Goal: Task Accomplishment & Management: Complete application form

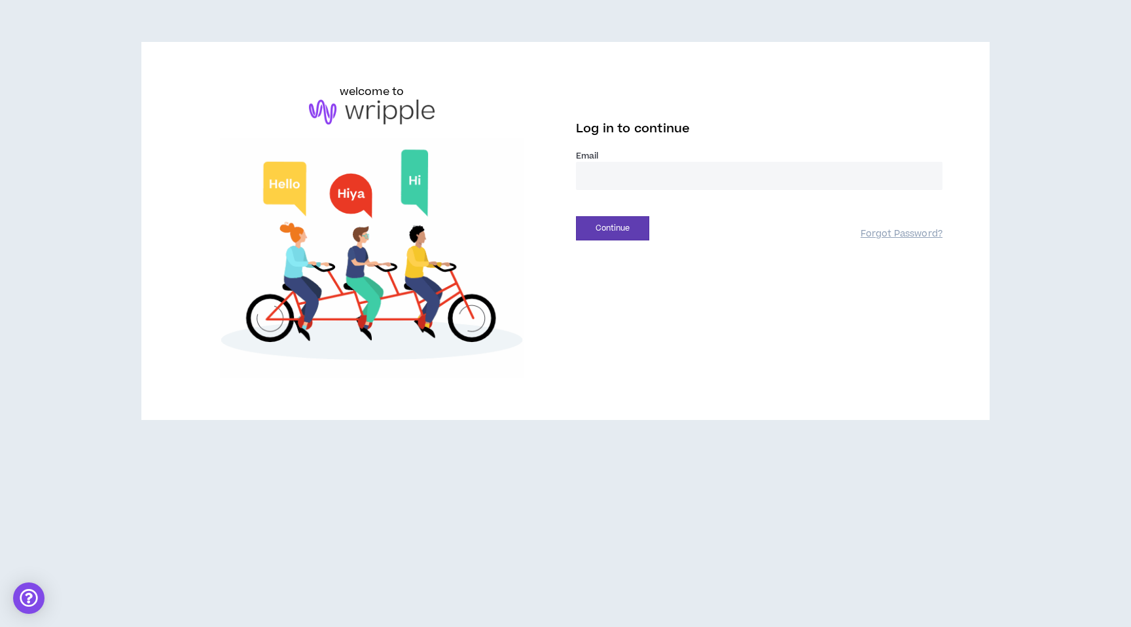
click at [587, 173] on input "email" at bounding box center [759, 176] width 367 height 28
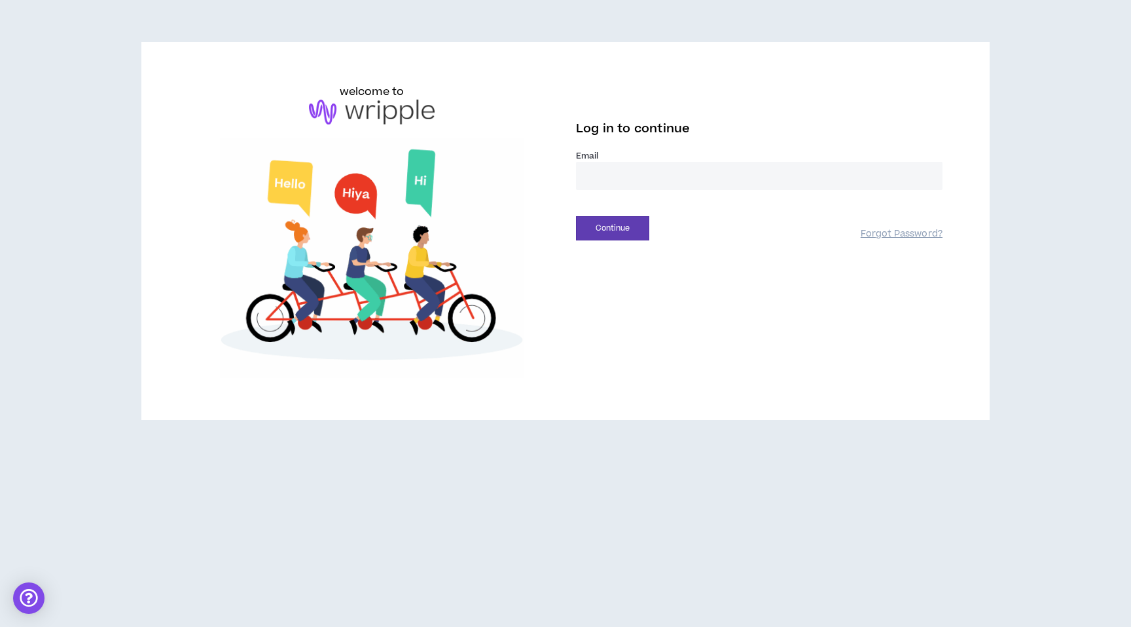
type input "**********"
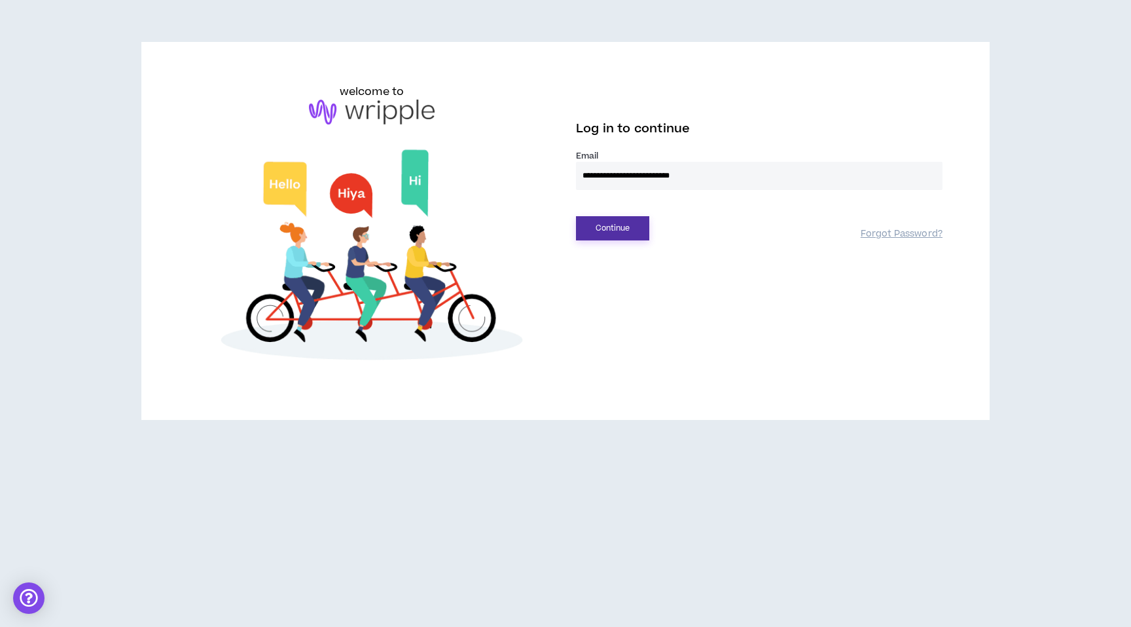
click at [608, 221] on button "Continue" at bounding box center [612, 228] width 73 height 24
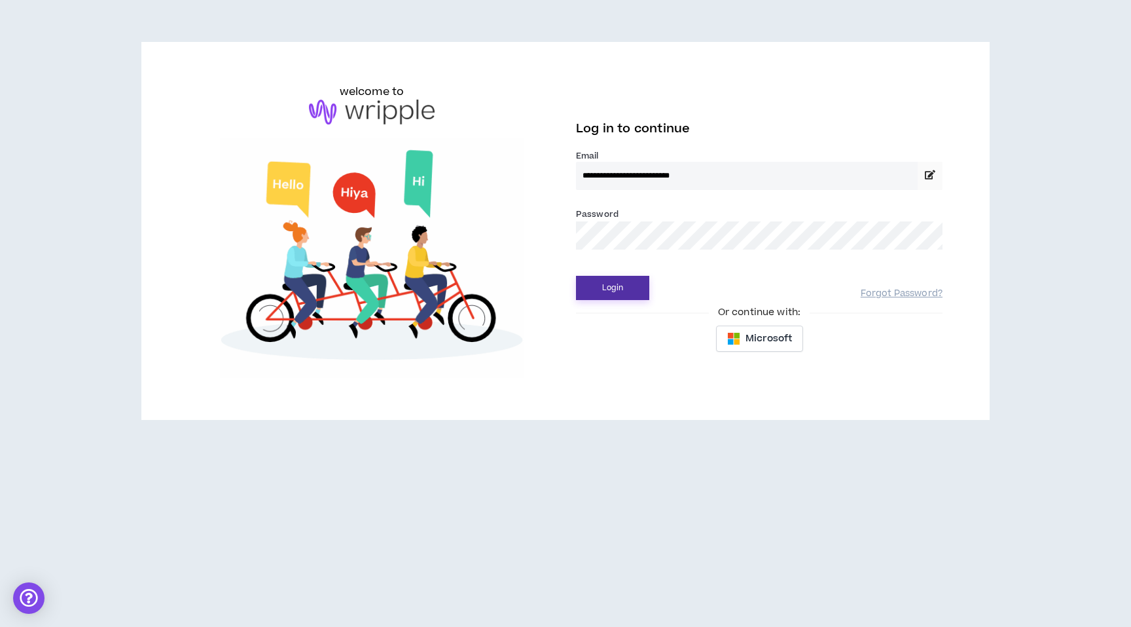
click at [595, 283] on button "Login" at bounding box center [612, 288] width 73 height 24
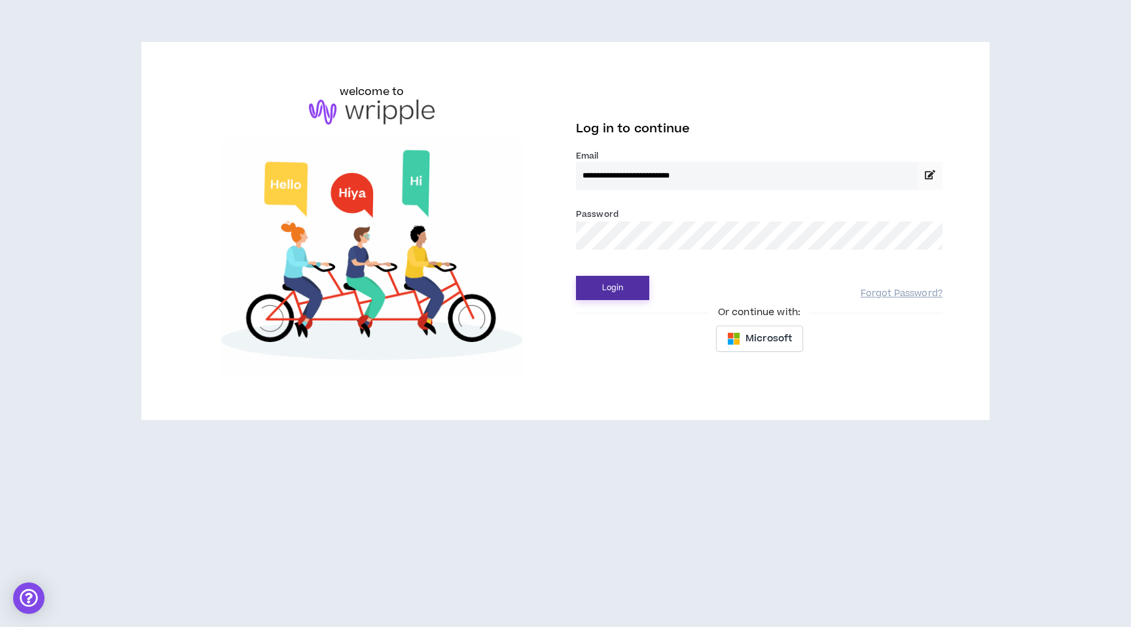
click at [598, 281] on button "Login" at bounding box center [612, 288] width 73 height 24
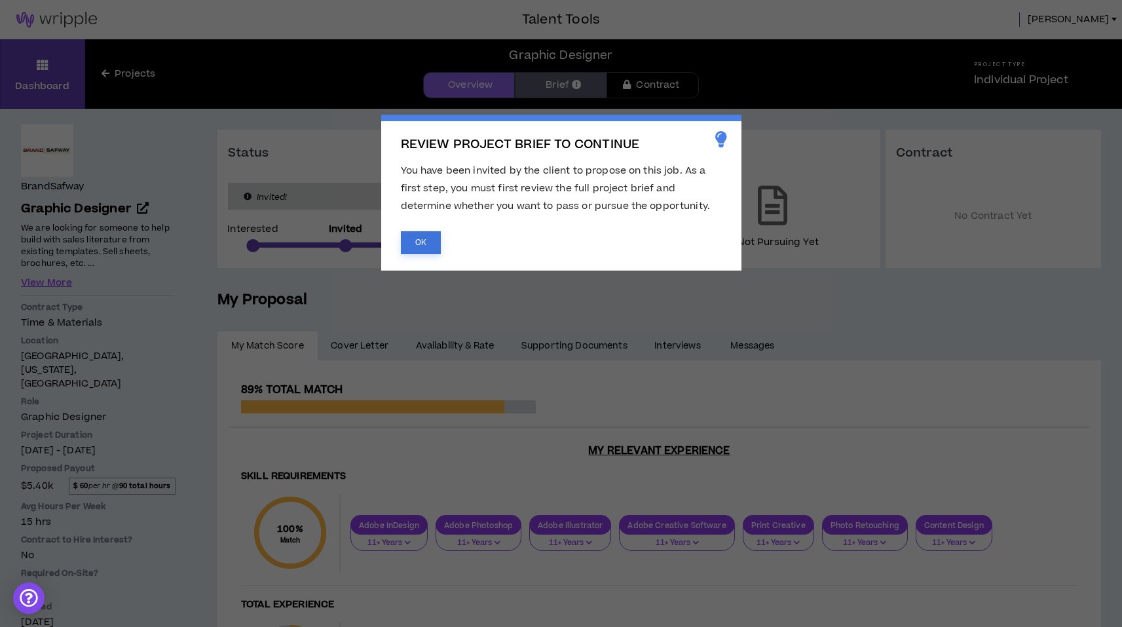
click at [439, 243] on button "OK" at bounding box center [421, 242] width 40 height 23
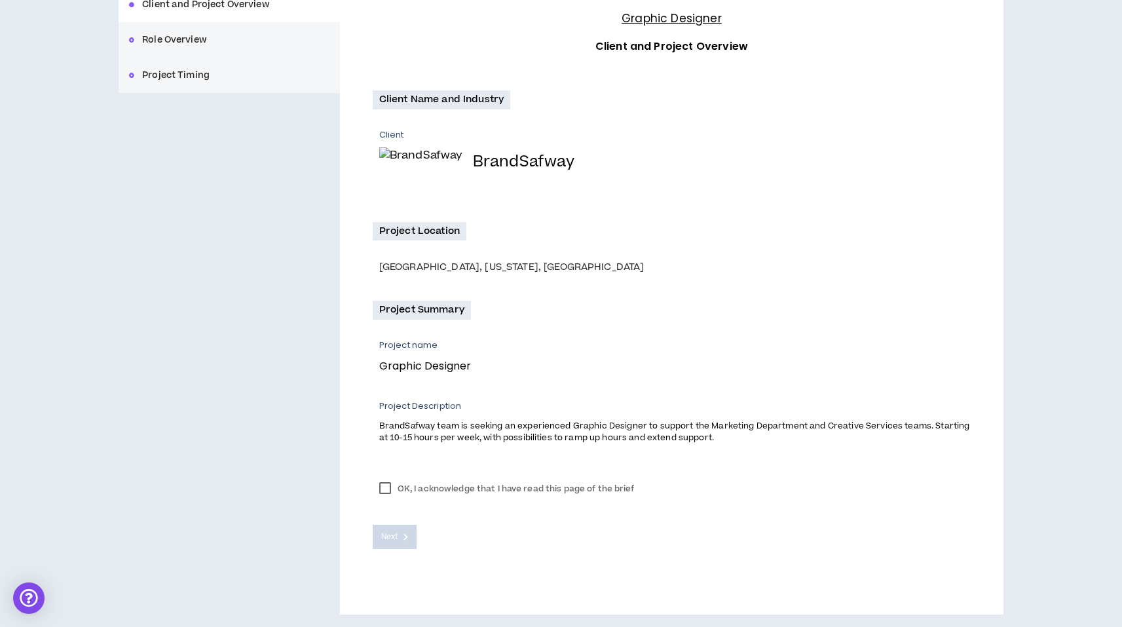
scroll to position [177, 0]
click at [390, 485] on label "OK, I acknowledge that I have read this page of the brief" at bounding box center [507, 488] width 268 height 20
click at [395, 536] on span "Next" at bounding box center [389, 536] width 17 height 12
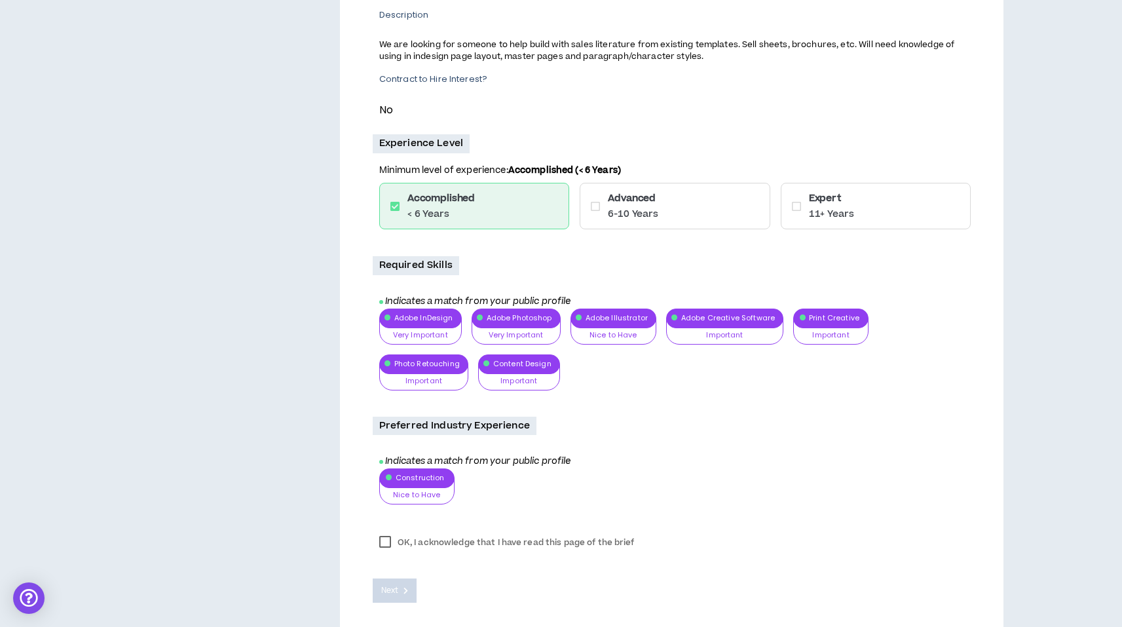
scroll to position [345, 0]
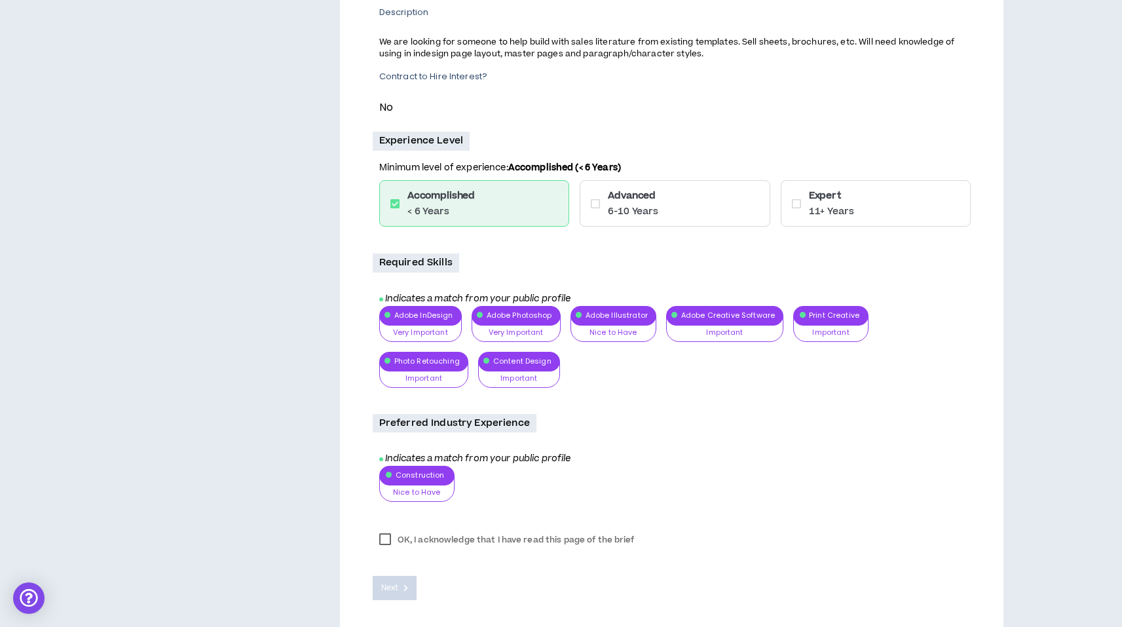
click at [413, 316] on div "Adobe InDesign Very Important Nice to Have Important Very Important Adobe Photo…" at bounding box center [674, 352] width 591 height 92
click at [422, 333] on div "Adobe InDesign Very Important Nice to Have Important Very Important Adobe Photo…" at bounding box center [674, 352] width 591 height 92
click at [593, 205] on icon at bounding box center [595, 203] width 9 height 10
click at [796, 205] on icon at bounding box center [796, 203] width 9 height 10
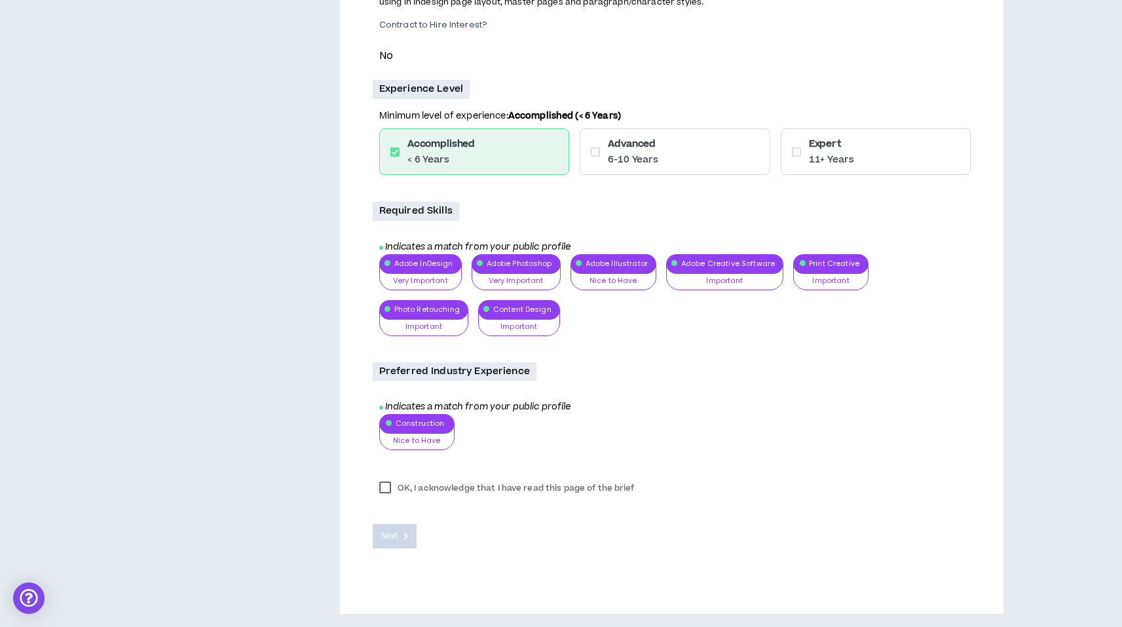
scroll to position [397, 0]
click at [498, 271] on div "Adobe InDesign Very Important Nice to Have Important Very Important Adobe Photo…" at bounding box center [674, 300] width 591 height 92
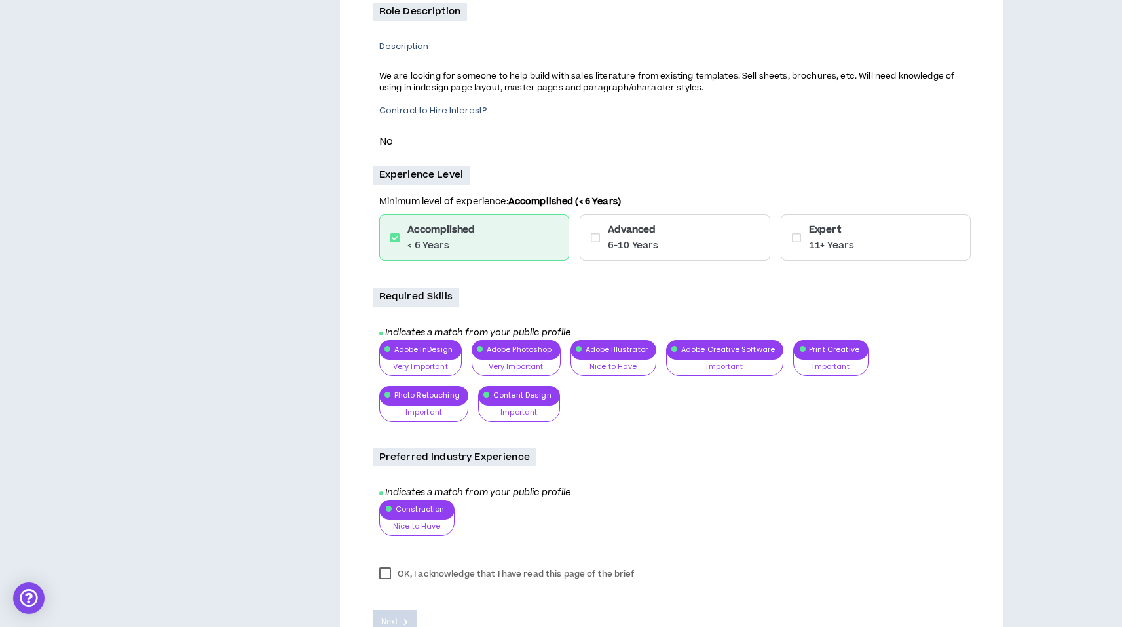
scroll to position [306, 0]
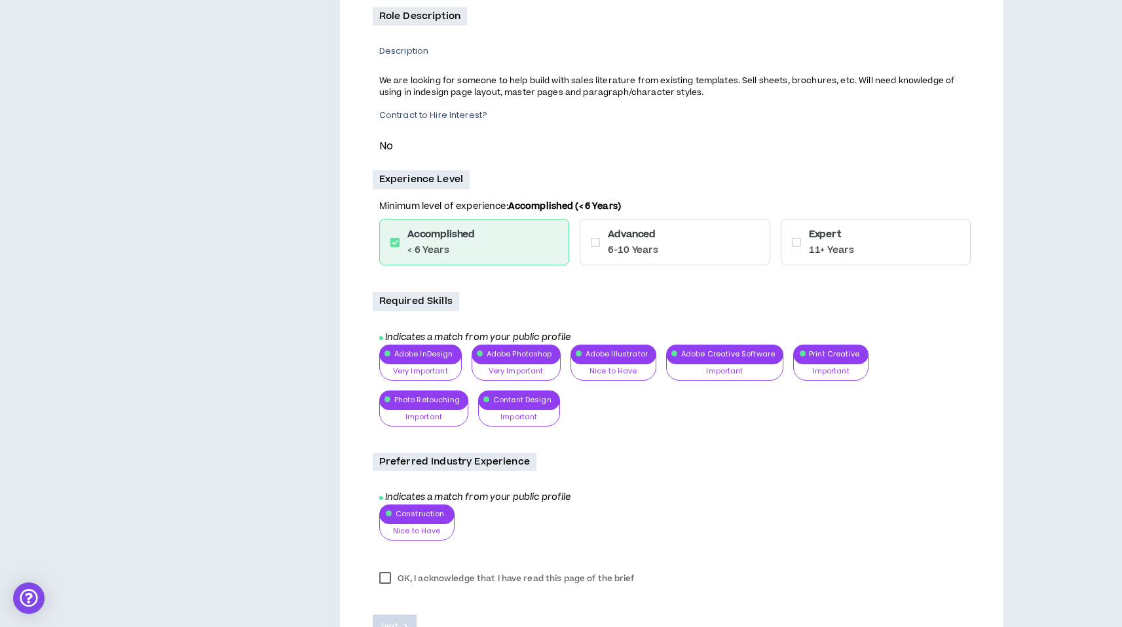
click at [796, 246] on icon at bounding box center [796, 242] width 9 height 10
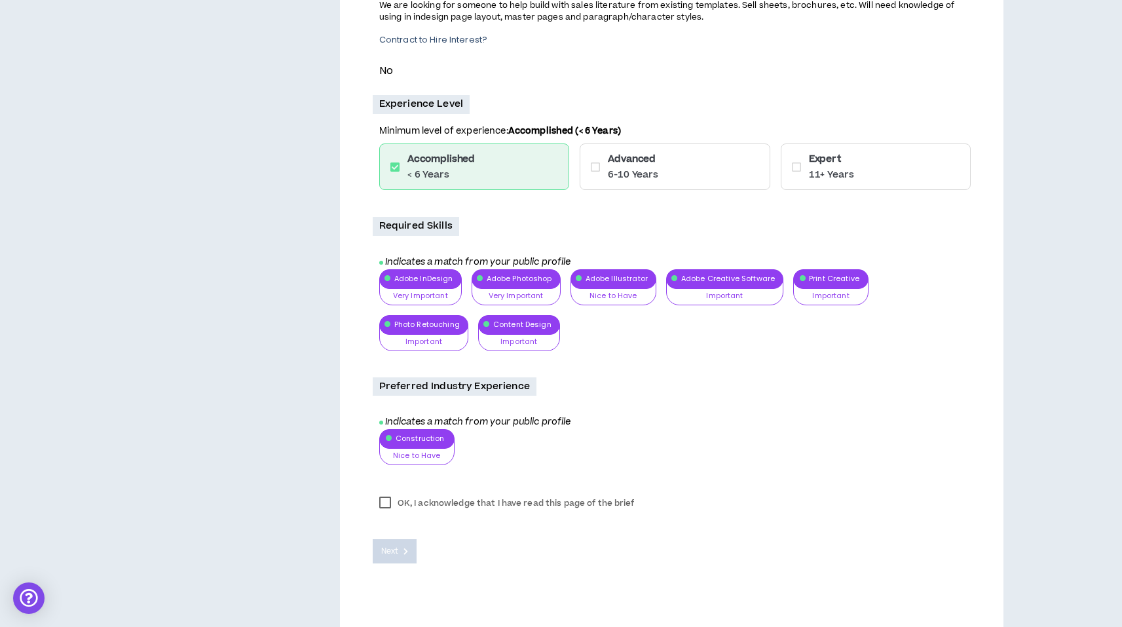
scroll to position [379, 0]
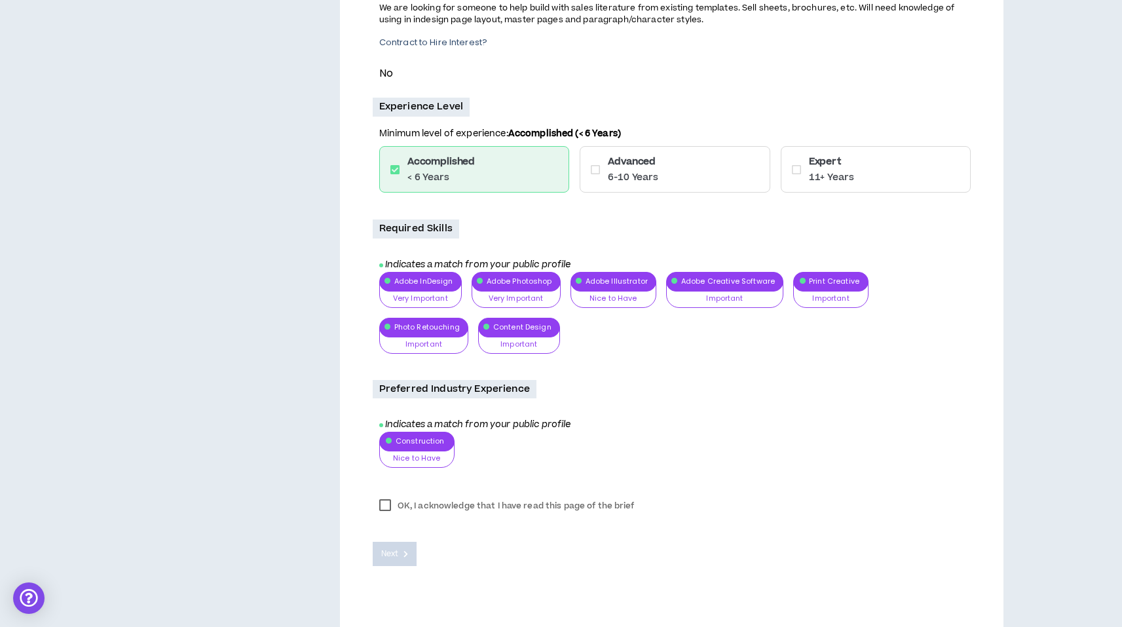
click at [799, 167] on icon at bounding box center [796, 169] width 9 height 10
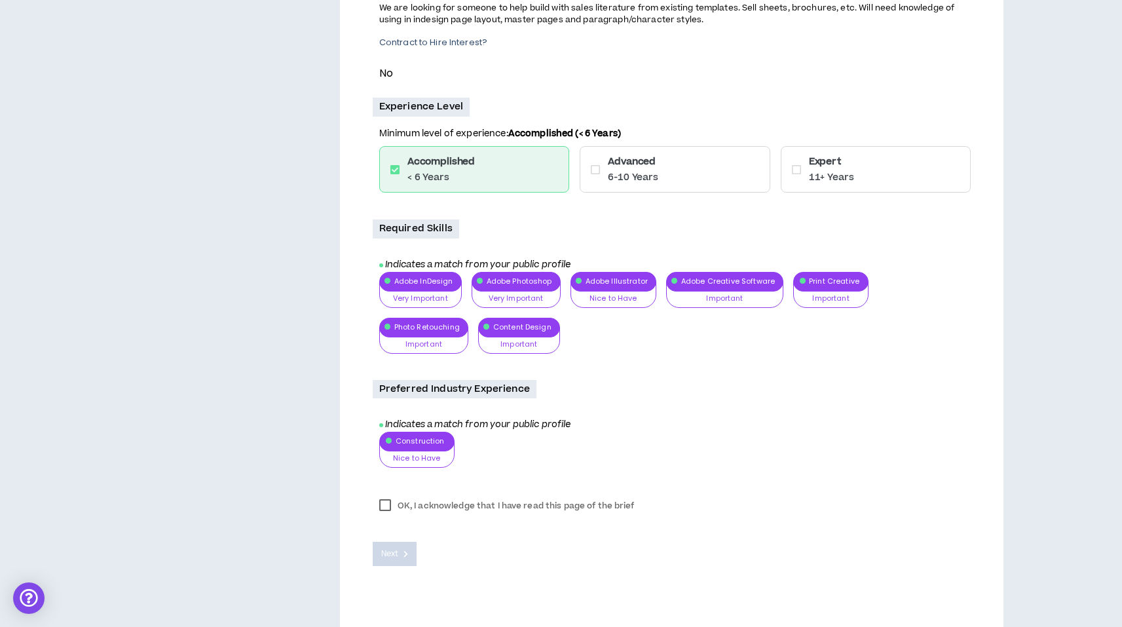
click at [799, 167] on icon at bounding box center [796, 169] width 9 height 10
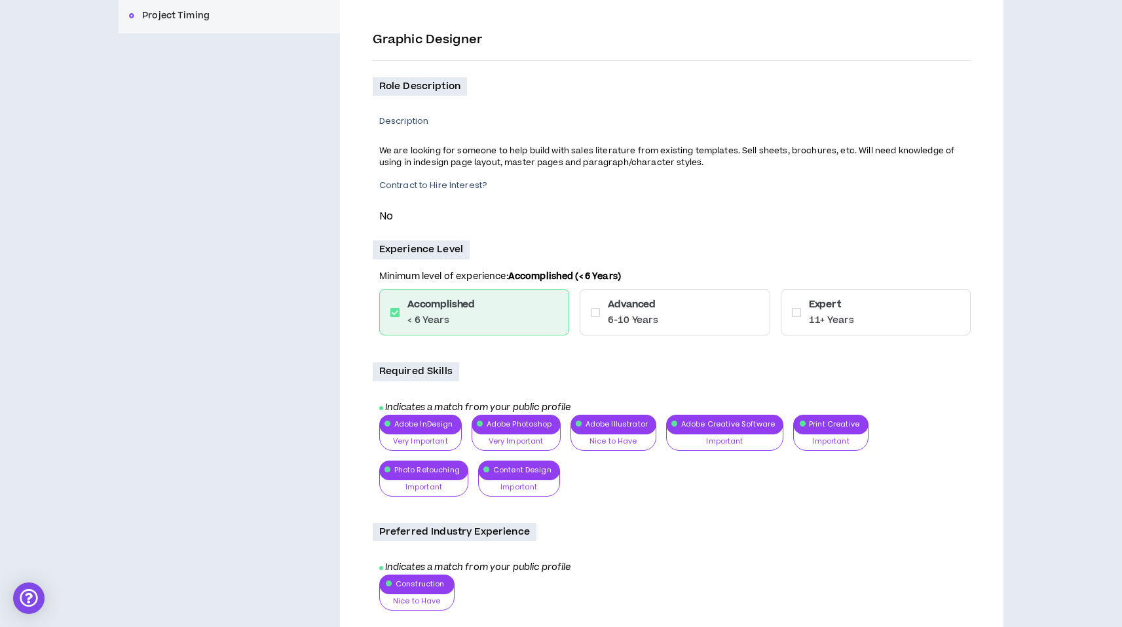
scroll to position [242, 0]
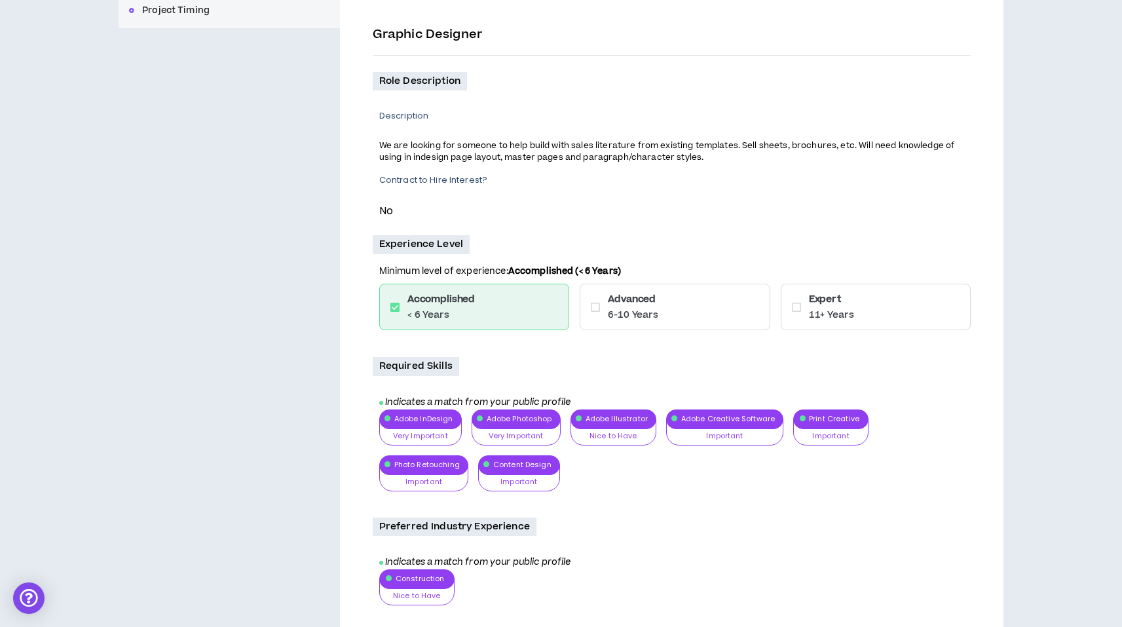
click at [454, 244] on p "Experience Level" at bounding box center [421, 244] width 97 height 18
click at [498, 272] on p "Minimum level of experience: Accomplished (< 6 Years)" at bounding box center [674, 274] width 591 height 19
click at [593, 274] on b "Accomplished (< 6 Years)" at bounding box center [564, 271] width 113 height 13
click at [473, 308] on div "Accomplished < 6 Years" at bounding box center [440, 306] width 67 height 29
click at [394, 308] on icon at bounding box center [394, 307] width 9 height 10
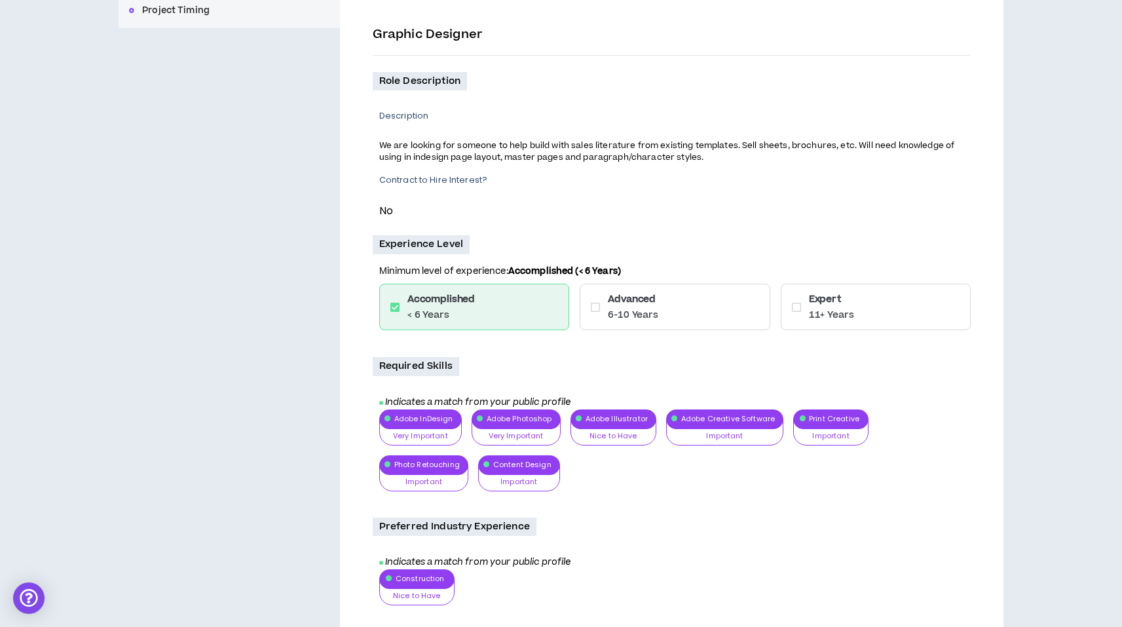
click at [394, 308] on icon at bounding box center [394, 307] width 9 height 10
click at [606, 309] on div "Advanced 6-10 Years" at bounding box center [674, 307] width 190 height 46
click at [604, 309] on div "Advanced 6-10 Years" at bounding box center [674, 307] width 190 height 46
drag, startPoint x: 811, startPoint y: 415, endPoint x: 804, endPoint y: 416, distance: 6.6
click at [809, 415] on div "Adobe InDesign Very Important Nice to Have Important Very Important Adobe Photo…" at bounding box center [674, 455] width 591 height 92
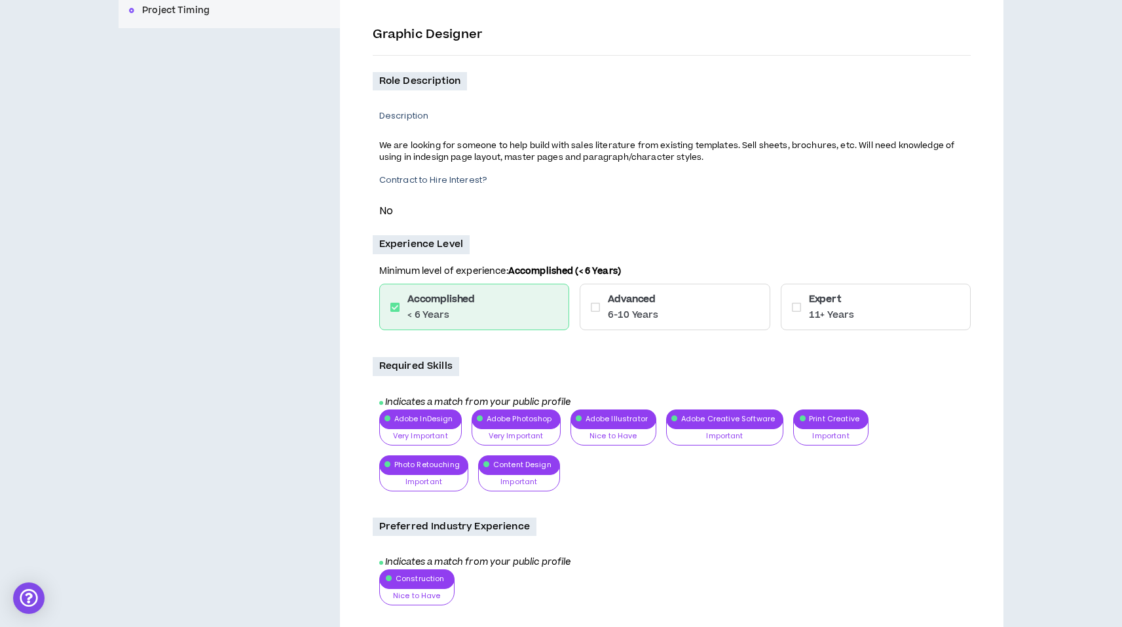
click at [754, 417] on div "Adobe InDesign Very Important Nice to Have Important Very Important Adobe Photo…" at bounding box center [674, 455] width 591 height 92
click at [640, 420] on div "Adobe InDesign Very Important Nice to Have Important Very Important Adobe Photo…" at bounding box center [674, 455] width 591 height 92
click at [557, 416] on div "Adobe InDesign Very Important Nice to Have Important Very Important Adobe Photo…" at bounding box center [674, 455] width 591 height 92
click at [437, 420] on div "Adobe InDesign Very Important Nice to Have Important Very Important Adobe Photo…" at bounding box center [674, 455] width 591 height 92
click at [437, 463] on div "Adobe InDesign Very Important Nice to Have Important Very Important Adobe Photo…" at bounding box center [674, 455] width 591 height 92
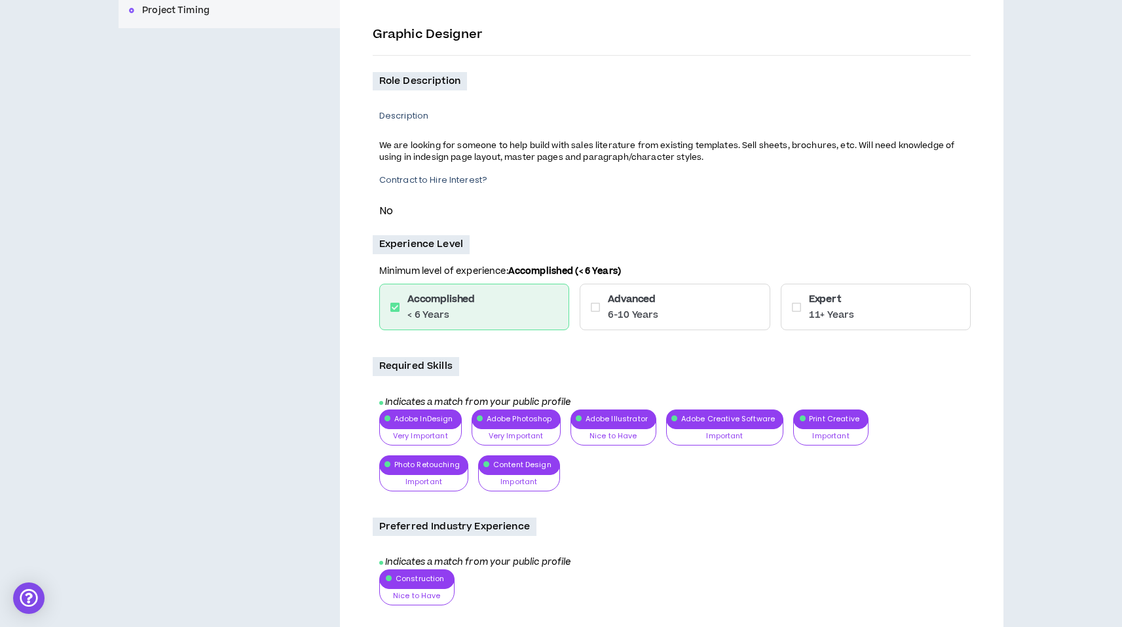
click at [498, 464] on div "Adobe InDesign Very Important Nice to Have Important Very Important Adobe Photo…" at bounding box center [674, 455] width 591 height 92
click at [619, 472] on div "Adobe InDesign Very Important Nice to Have Important Very Important Adobe Photo…" at bounding box center [674, 455] width 591 height 92
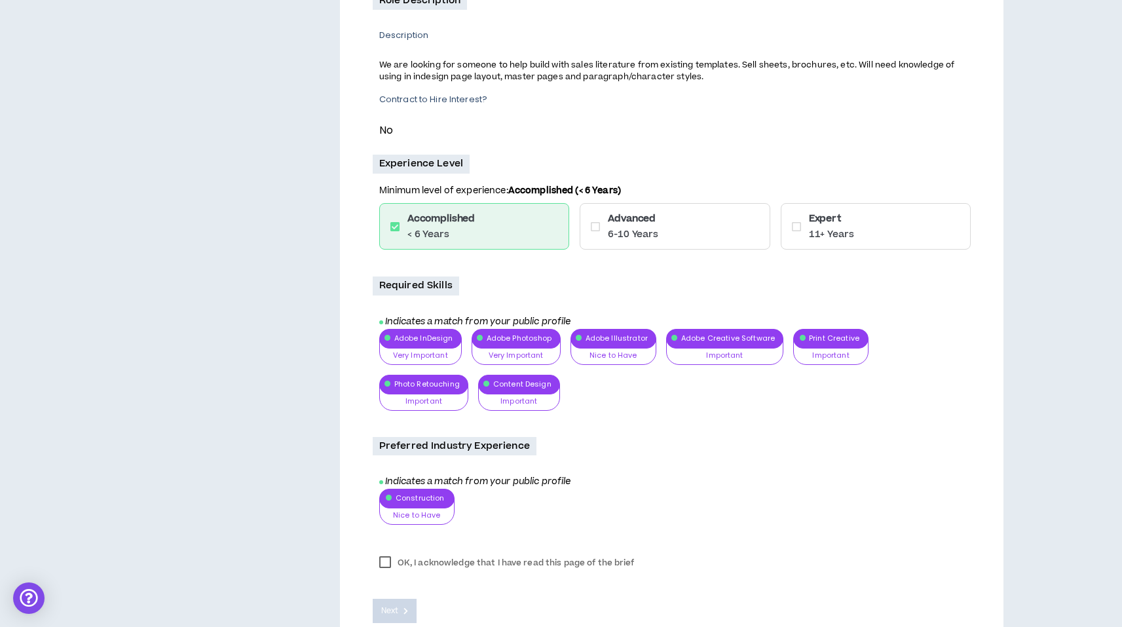
scroll to position [321, 0]
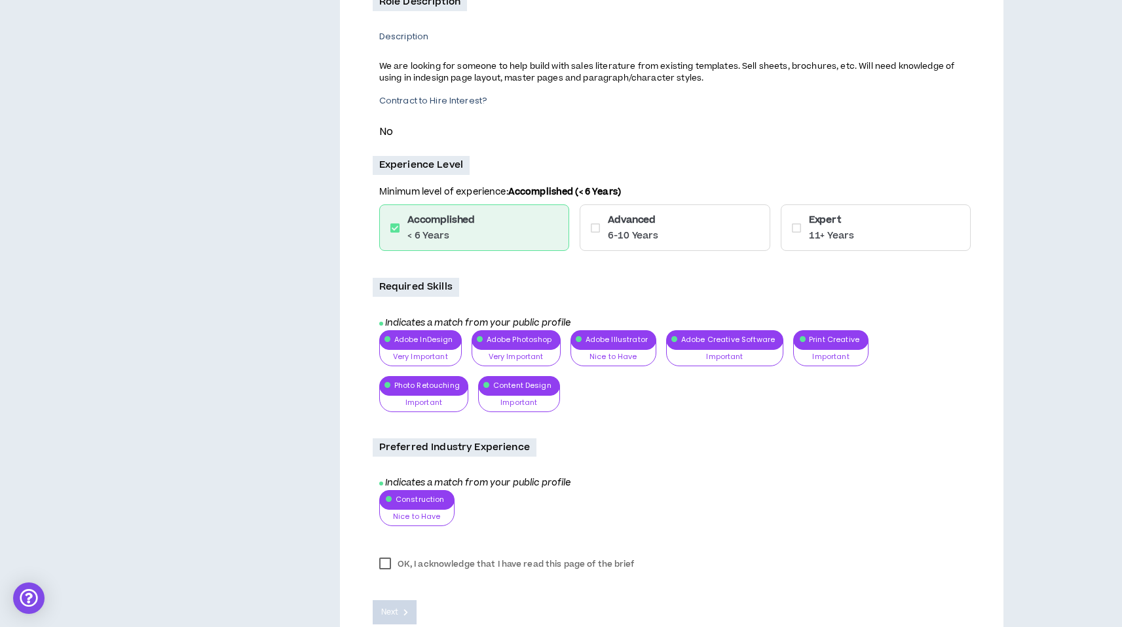
click at [699, 469] on div "Preferred Industry Experience Indicates a match from your public profile Constr…" at bounding box center [672, 487] width 598 height 98
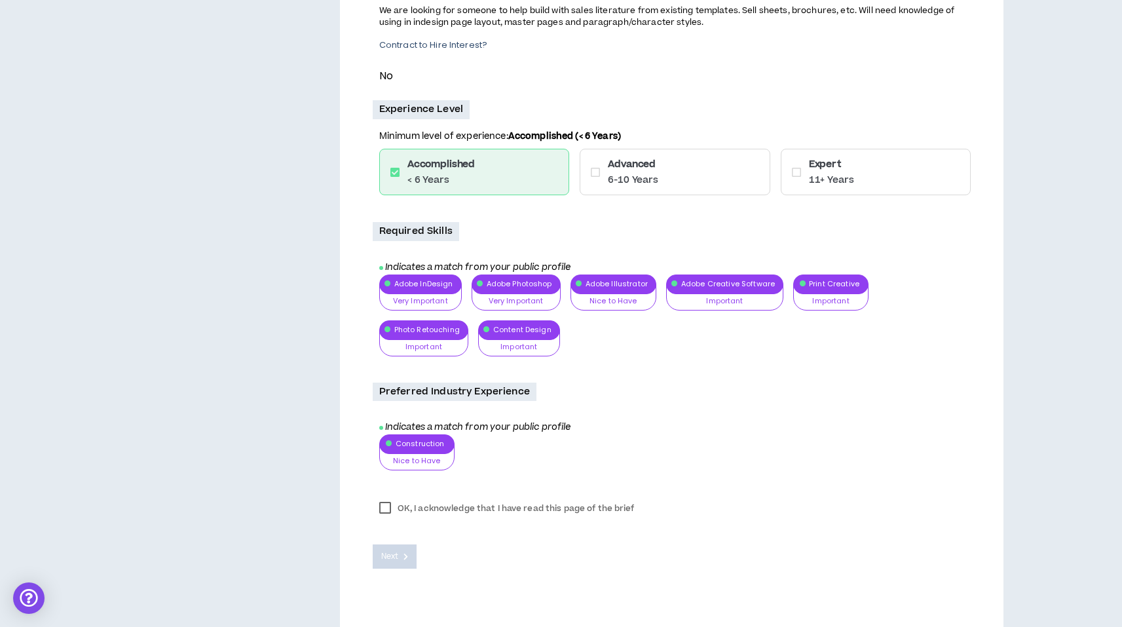
scroll to position [397, 0]
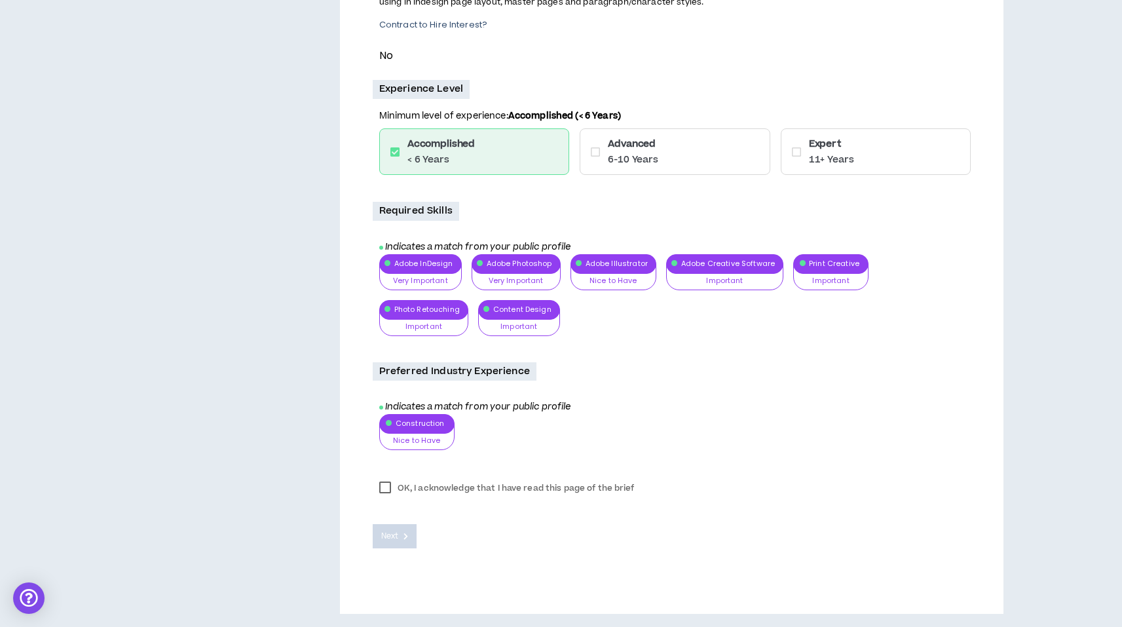
click at [390, 489] on label "OK, I acknowledge that I have read this page of the brief" at bounding box center [507, 488] width 268 height 20
click at [394, 533] on span "Next" at bounding box center [389, 536] width 17 height 12
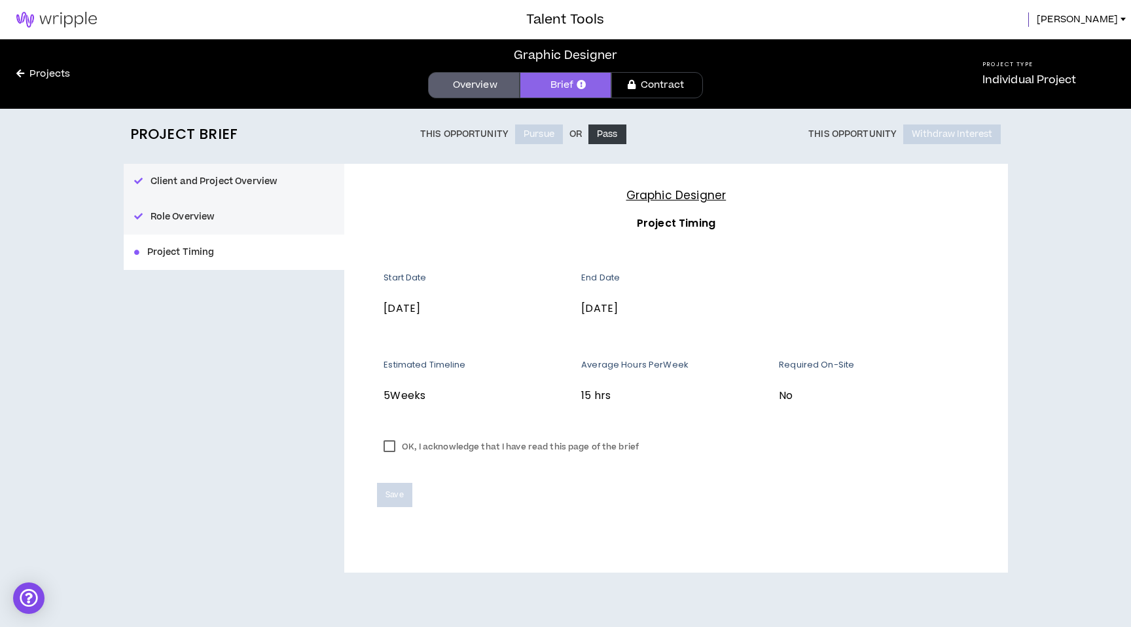
click at [393, 446] on label "OK, I acknowledge that I have read this page of the brief" at bounding box center [511, 447] width 268 height 20
click at [400, 499] on span "Save" at bounding box center [395, 494] width 18 height 12
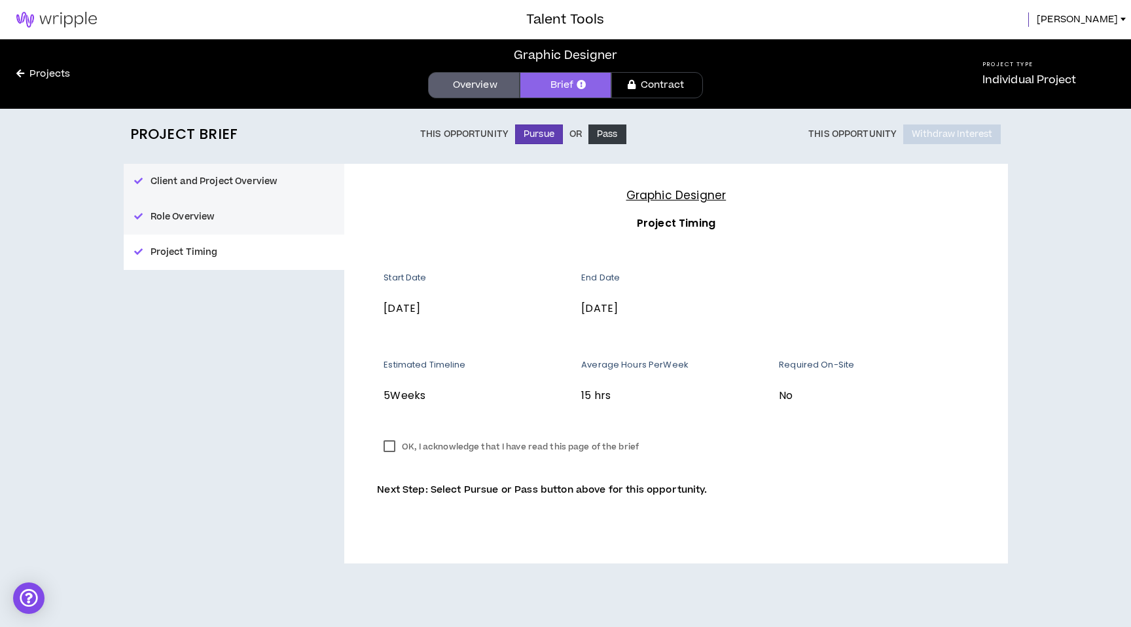
click at [656, 88] on link "Contract" at bounding box center [658, 85] width 92 height 26
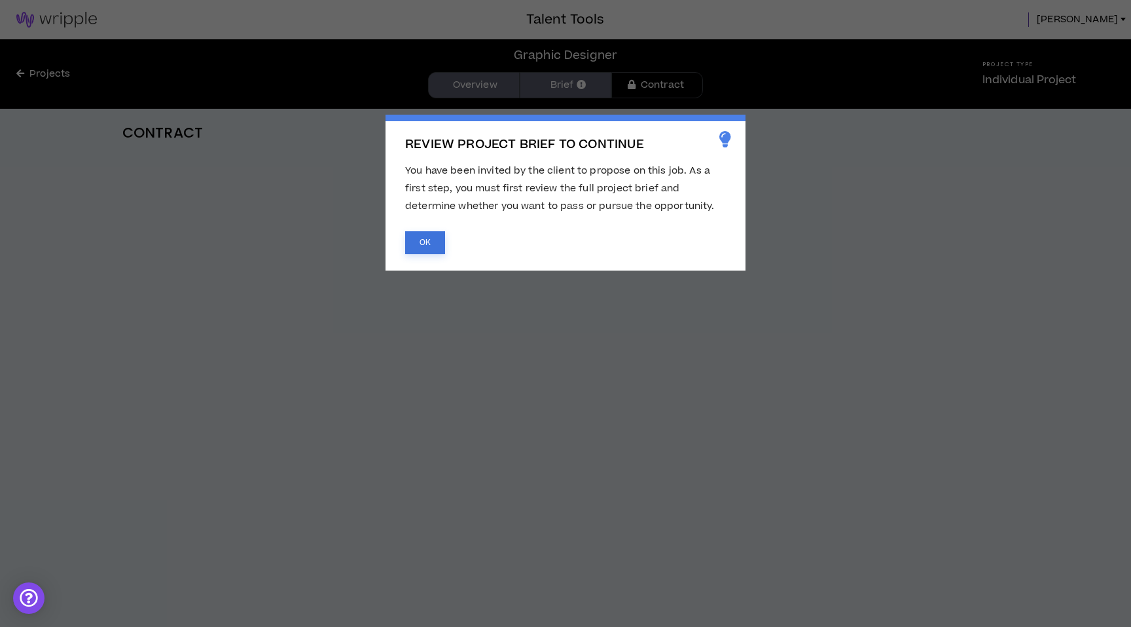
click at [433, 242] on button "OK" at bounding box center [425, 242] width 40 height 23
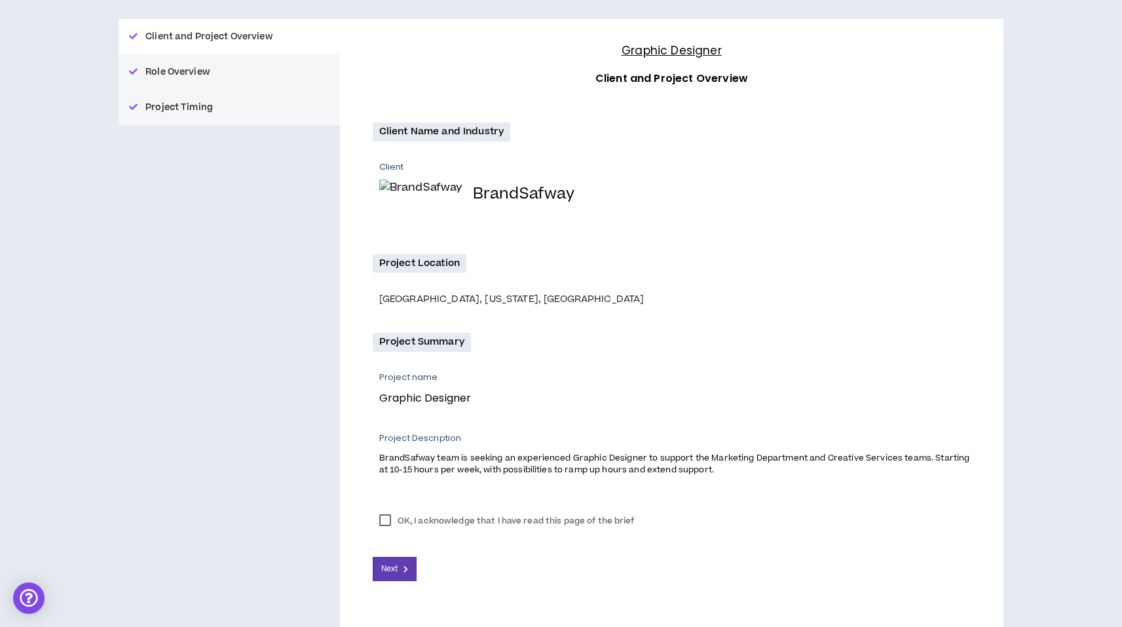
scroll to position [177, 0]
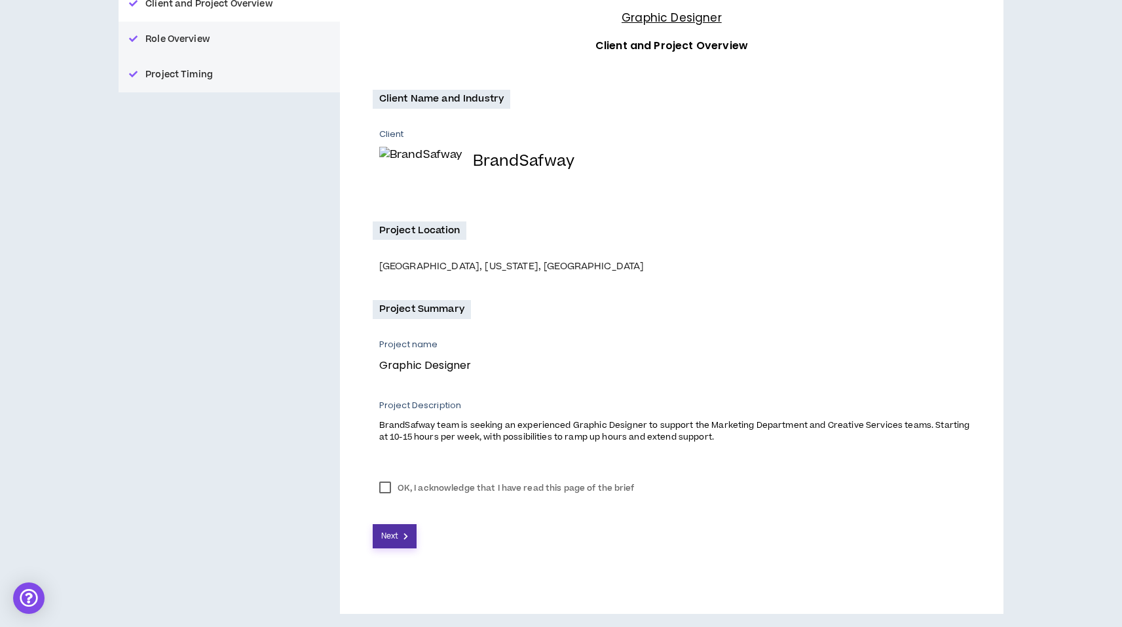
click at [396, 538] on span "Next" at bounding box center [389, 536] width 17 height 12
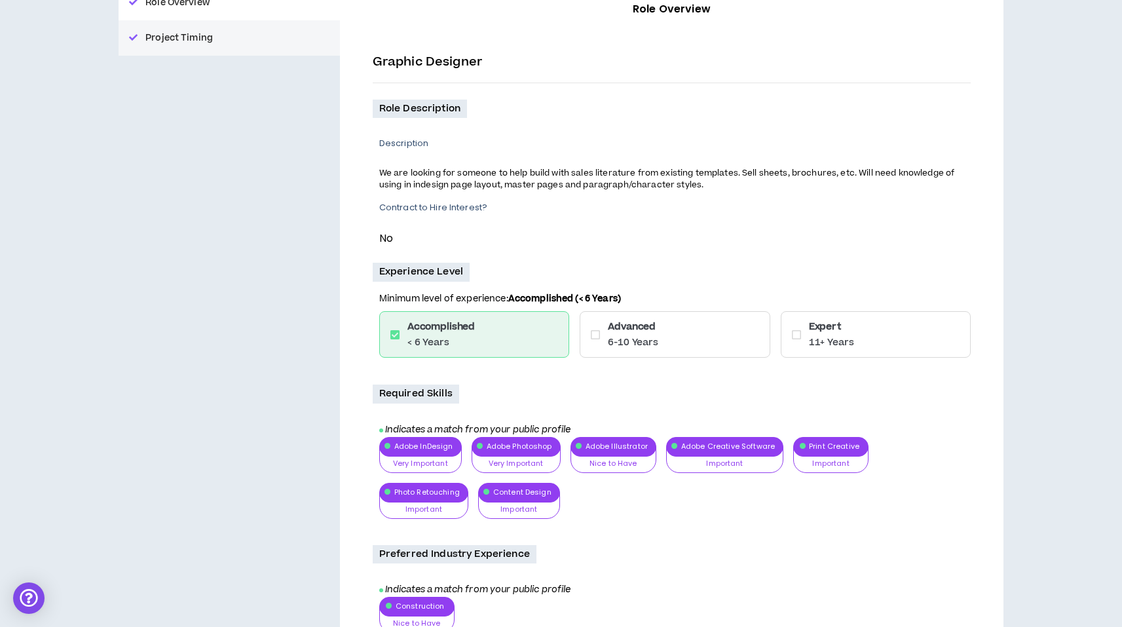
scroll to position [397, 0]
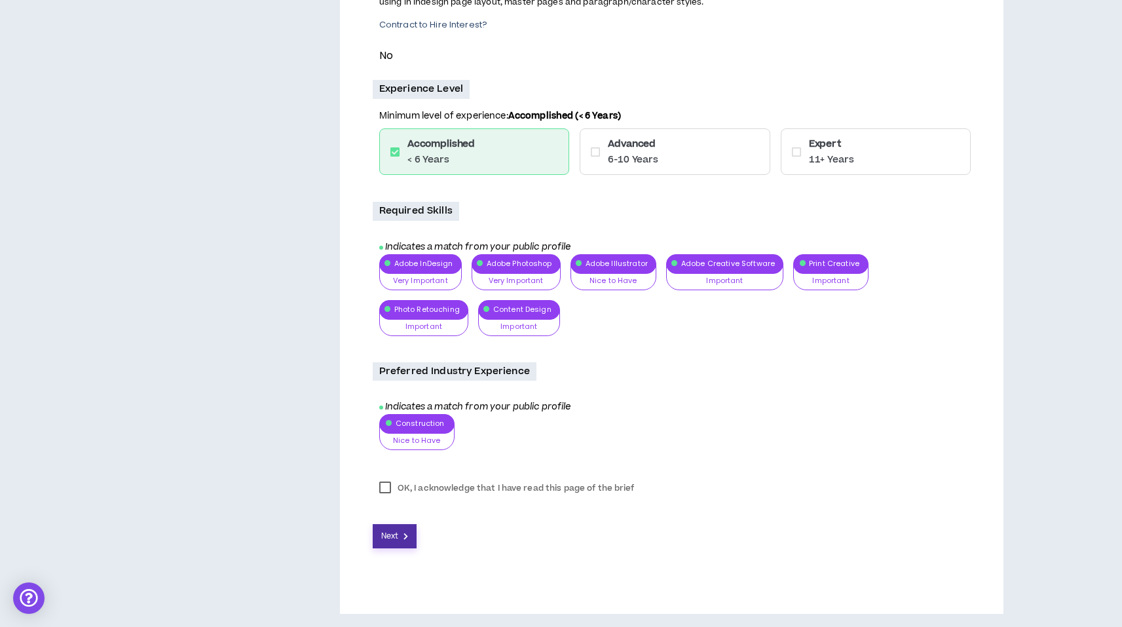
click at [399, 533] on button "Next" at bounding box center [395, 536] width 45 height 24
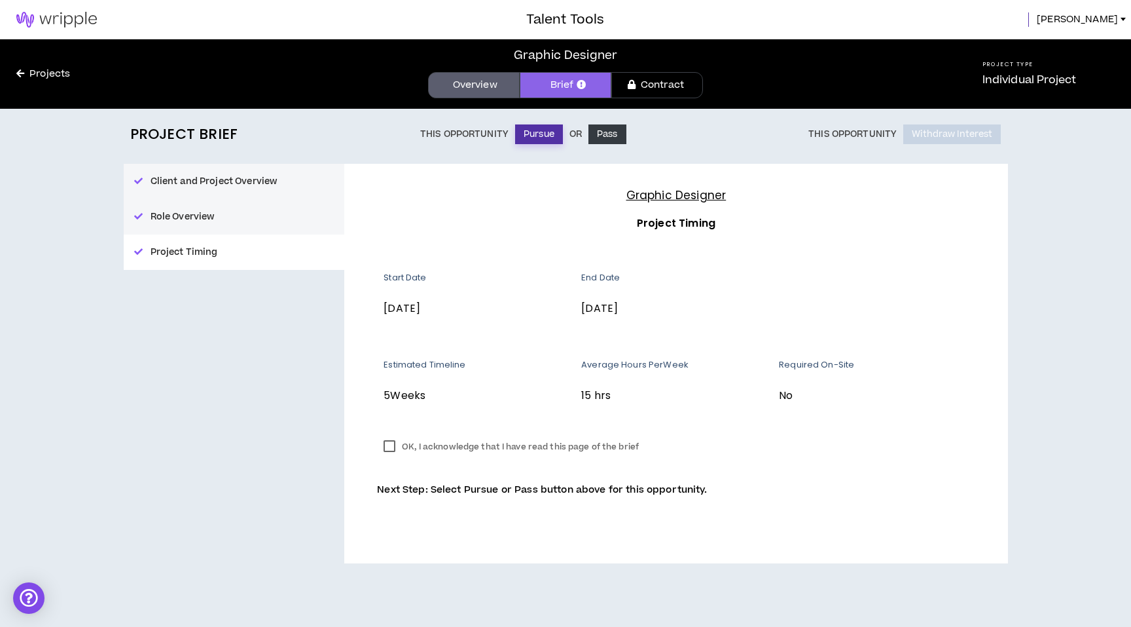
click at [538, 136] on button "Pursue" at bounding box center [539, 134] width 48 height 20
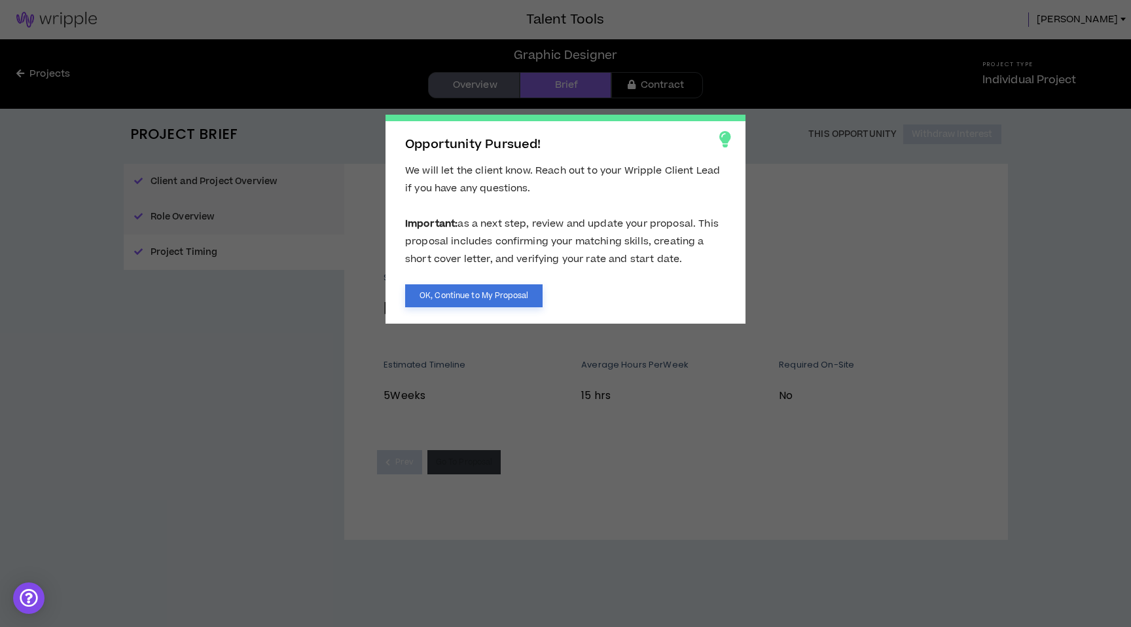
click at [477, 294] on button "OK, Continue to My Proposal" at bounding box center [473, 295] width 137 height 23
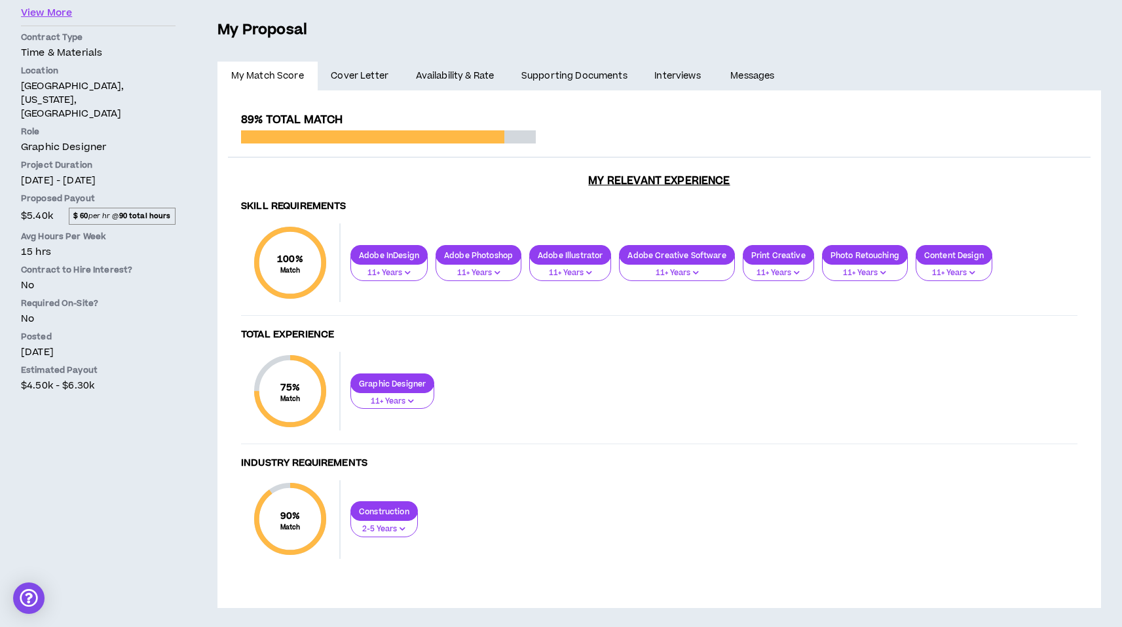
scroll to position [272, 0]
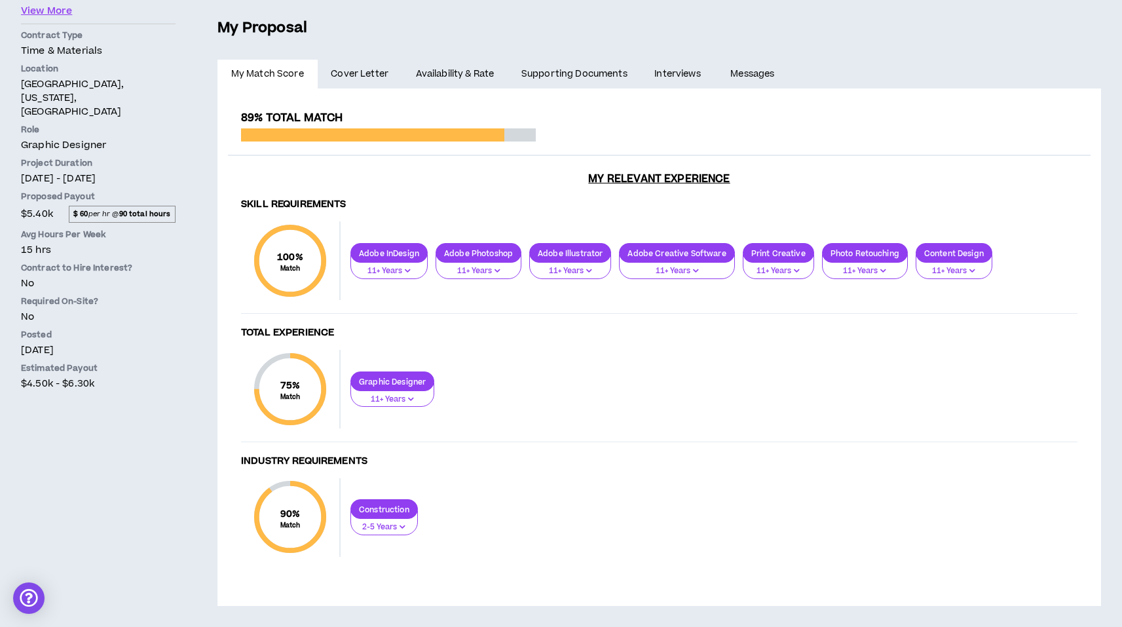
click at [396, 515] on div "Construction" at bounding box center [383, 509] width 67 height 20
click at [390, 572] on span "6-10 Years" at bounding box center [385, 573] width 52 height 14
click at [397, 507] on p "Construction" at bounding box center [384, 509] width 66 height 10
click at [384, 590] on span "11+ Years" at bounding box center [385, 594] width 52 height 14
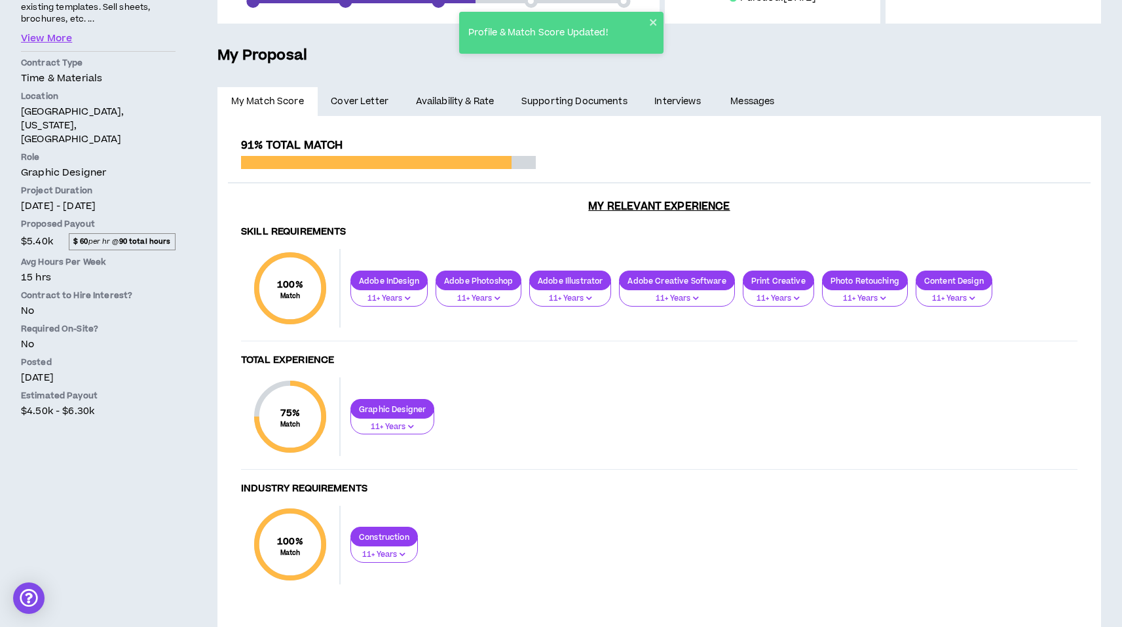
scroll to position [242, 0]
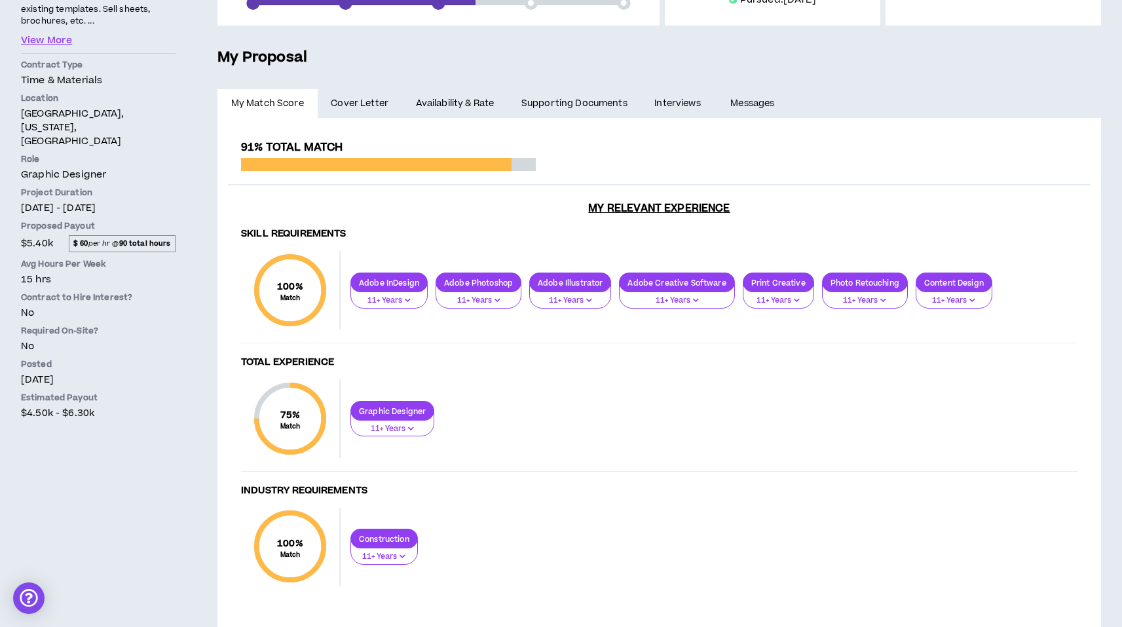
click at [378, 414] on p "Graphic Designer" at bounding box center [392, 411] width 82 height 10
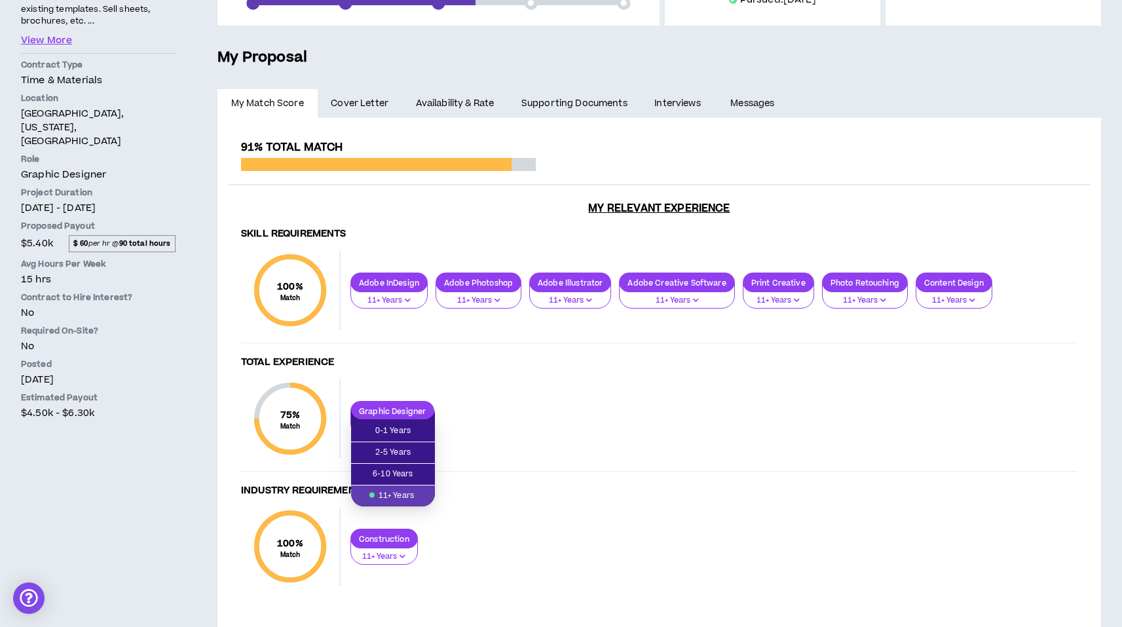
click at [378, 414] on p "Graphic Designer" at bounding box center [392, 411] width 82 height 10
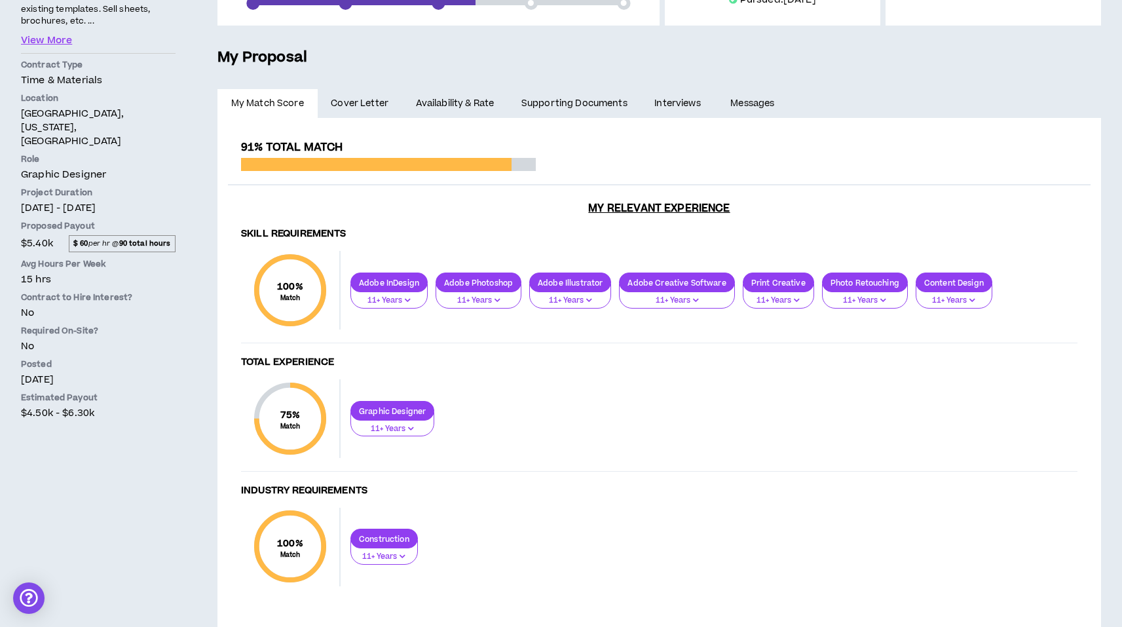
click at [306, 414] on p "75 % Match" at bounding box center [290, 418] width 33 height 21
click at [442, 99] on link "Availability & Rate" at bounding box center [454, 103] width 105 height 29
